Goal: Find specific fact: Find specific page/section

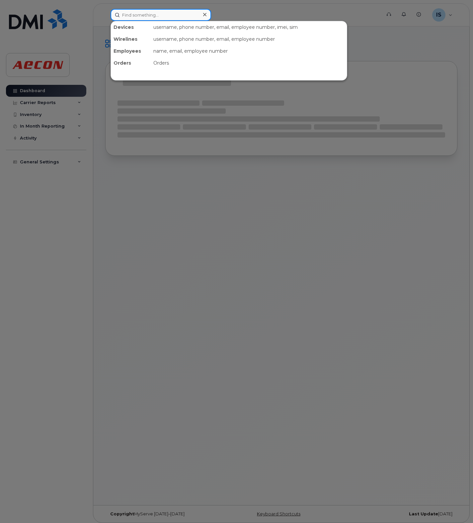
click at [155, 12] on input at bounding box center [160, 15] width 100 height 12
paste input "12895416932"
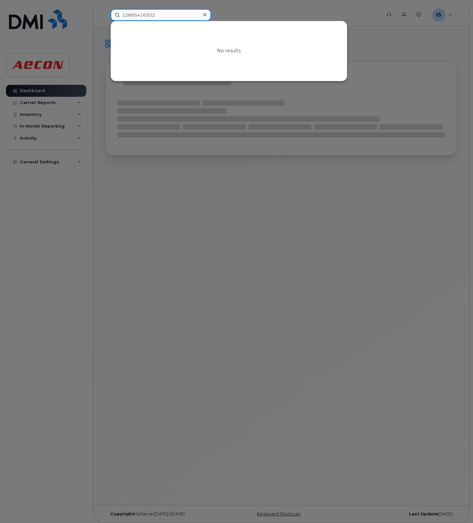
drag, startPoint x: 166, startPoint y: 14, endPoint x: 98, endPoint y: 23, distance: 68.5
click at [105, 21] on div "12895416932 No results" at bounding box center [243, 15] width 277 height 12
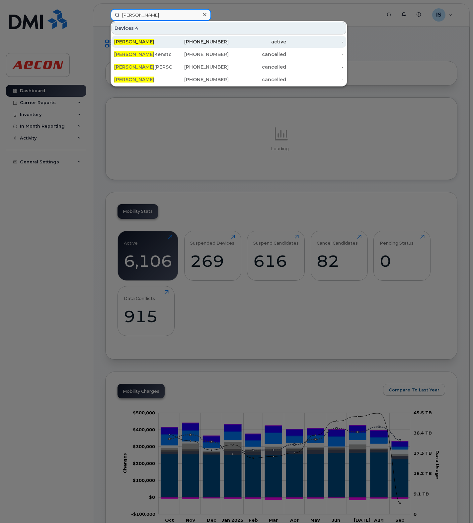
type input "[PERSON_NAME]"
click at [163, 43] on div "[PERSON_NAME]" at bounding box center [142, 41] width 57 height 7
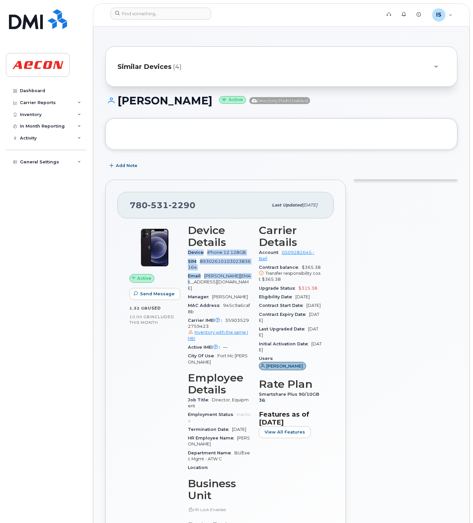
drag, startPoint x: 189, startPoint y: 254, endPoint x: 226, endPoint y: 283, distance: 46.6
click at [226, 283] on section "Device Details Device iPhone 12 128GB SIM 89302610103023836164 Email WHERRITT@A…" at bounding box center [219, 295] width 63 height 142
click at [222, 286] on div "Email WHERRITT@AECON.COM" at bounding box center [219, 282] width 63 height 21
